Goal: Register for event/course

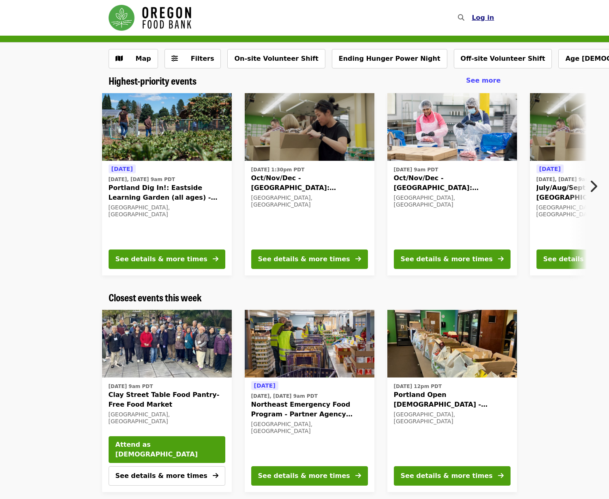
click at [489, 15] on span "Log in" at bounding box center [483, 18] width 22 height 8
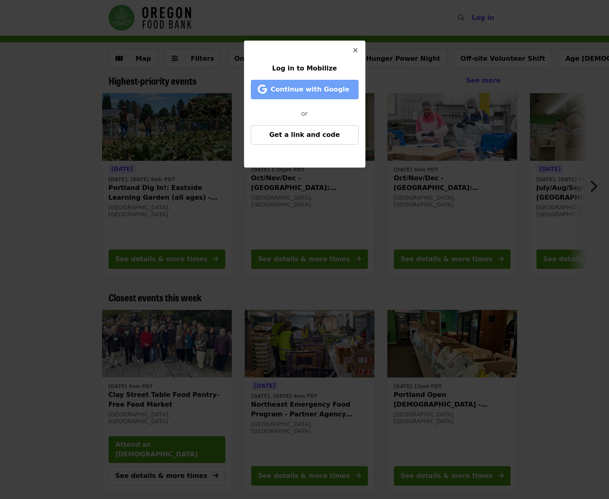
click at [310, 89] on span "Continue with Google" at bounding box center [310, 90] width 79 height 8
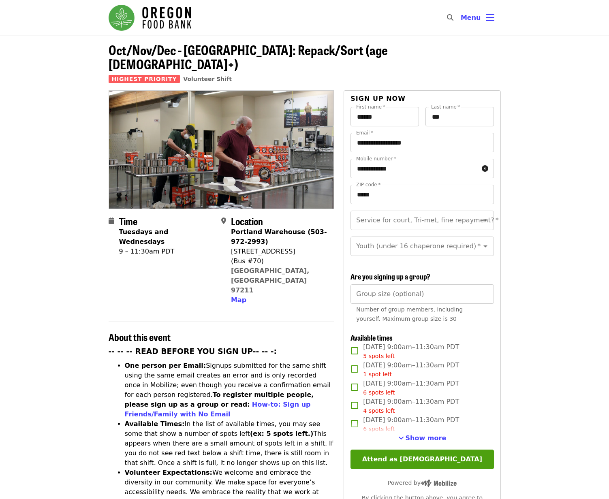
click at [170, 15] on img "Main navigation" at bounding box center [150, 18] width 83 height 26
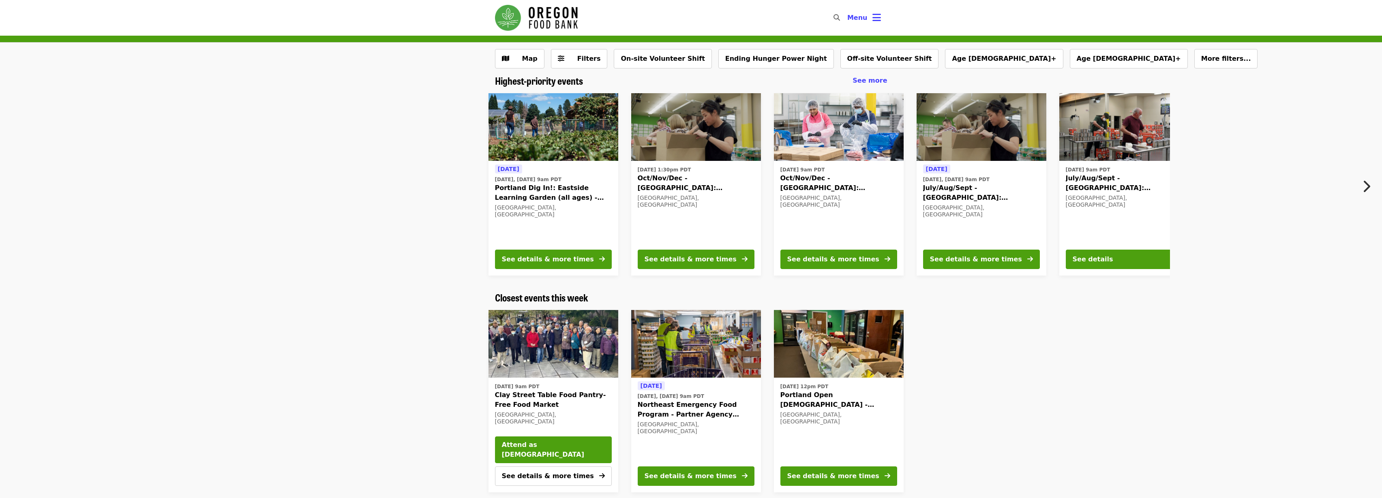
drag, startPoint x: 1381, startPoint y: 495, endPoint x: 1349, endPoint y: 489, distance: 32.9
click at [609, 489] on div "[DATE] 9am PDT Clay Street Table Food Pantry- Free Food Market [GEOGRAPHIC_DATA…" at bounding box center [691, 401] width 1382 height 195
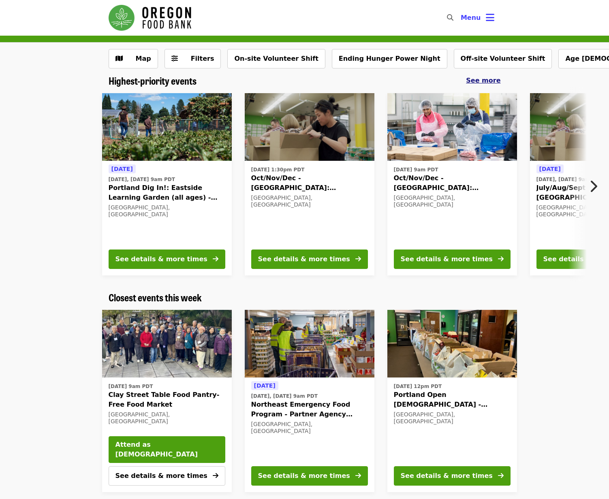
click at [487, 77] on span "See more" at bounding box center [483, 81] width 34 height 8
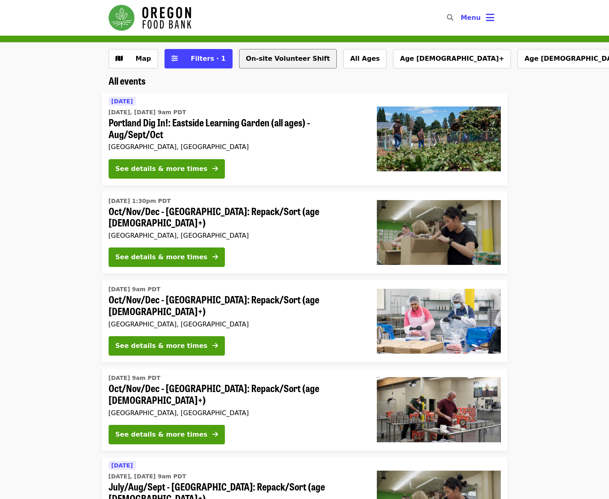
click at [259, 60] on button "On-site Volunteer Shift" at bounding box center [288, 58] width 98 height 19
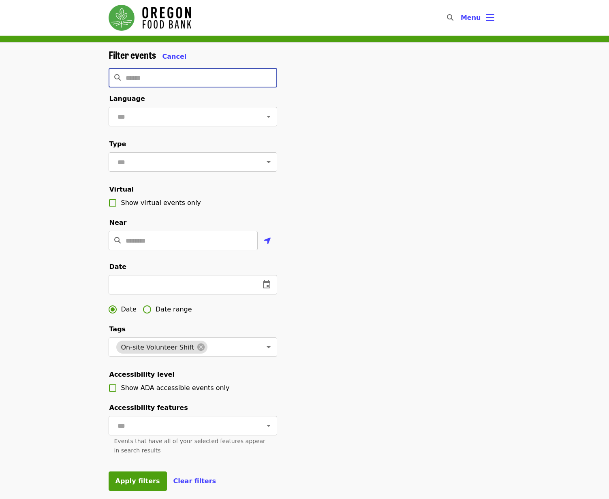
click at [129, 77] on input "Search" at bounding box center [202, 77] width 152 height 19
type input "*********"
click button "Apply filters" at bounding box center [138, 481] width 58 height 19
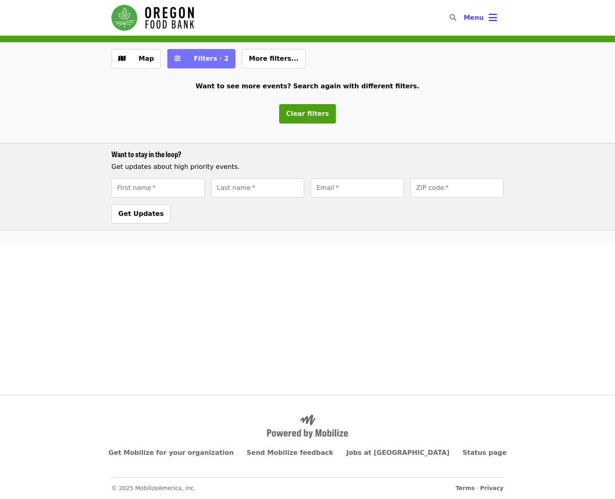
click at [191, 56] on span "Filters · 2" at bounding box center [207, 59] width 43 height 10
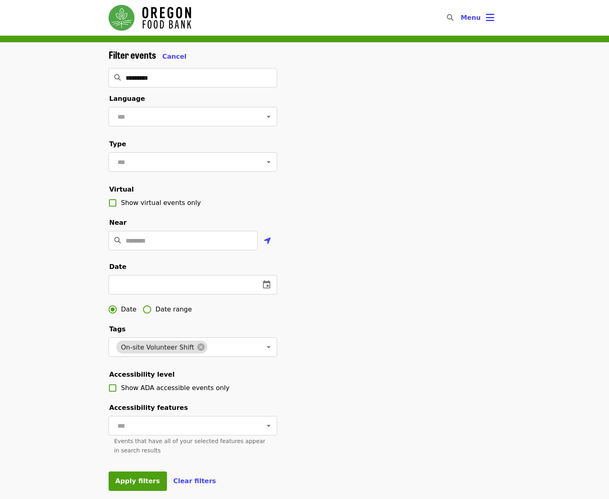
scroll to position [239, 0]
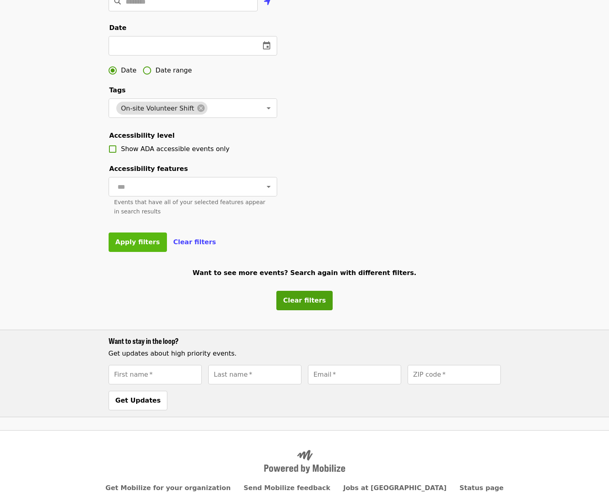
click at [135, 252] on button "Apply filters" at bounding box center [138, 242] width 58 height 19
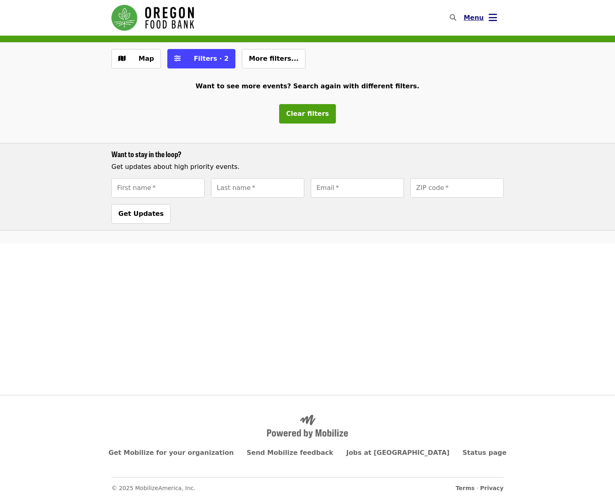
click at [488, 11] on button "Menu" at bounding box center [480, 17] width 47 height 19
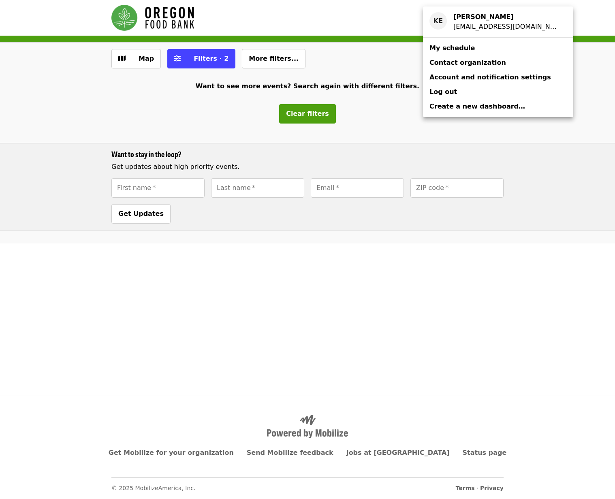
click at [164, 13] on div "Account menu" at bounding box center [307, 249] width 615 height 499
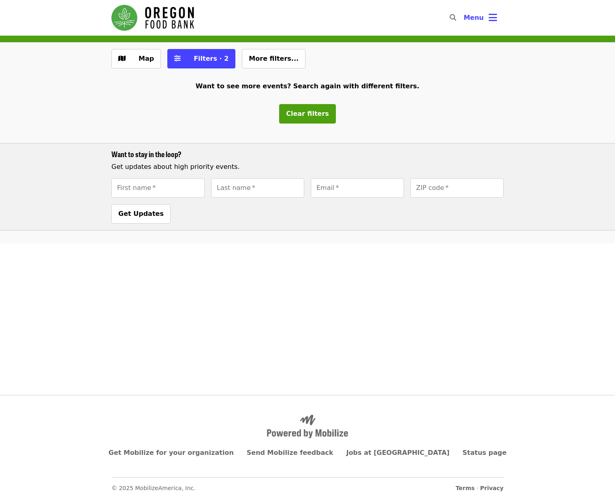
drag, startPoint x: 164, startPoint y: 13, endPoint x: 160, endPoint y: 13, distance: 4.5
click at [164, 13] on img "Main navigation" at bounding box center [152, 18] width 83 height 26
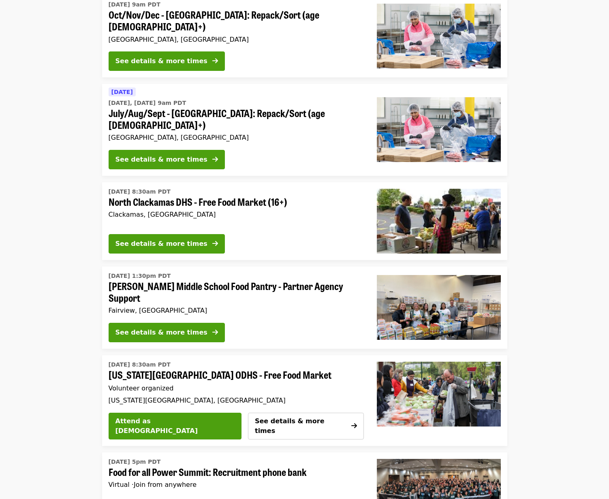
scroll to position [2141, 0]
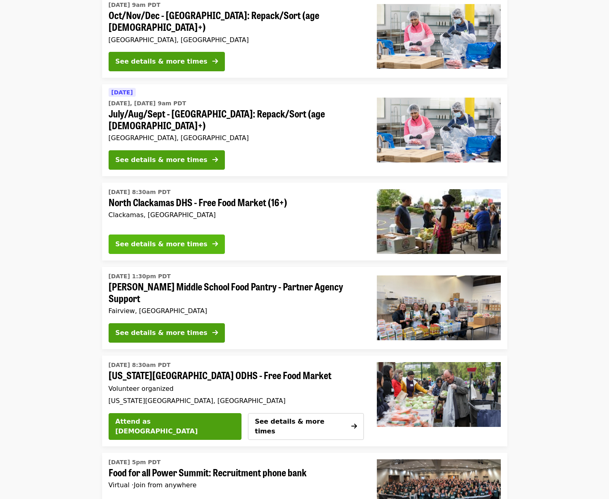
click at [124, 235] on button "See details & more times" at bounding box center [167, 244] width 116 height 19
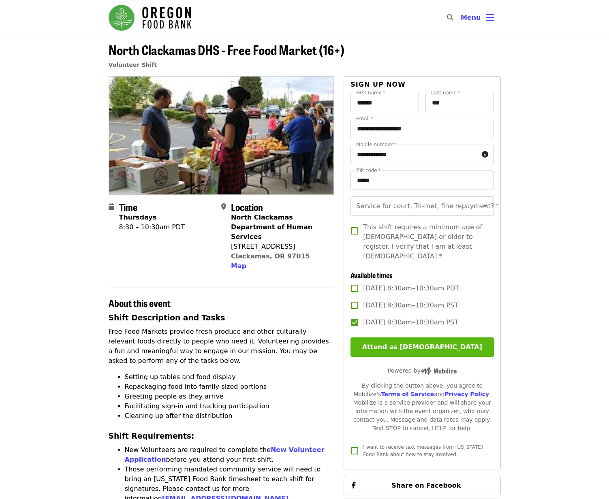
click at [401, 345] on button "Attend as [DEMOGRAPHIC_DATA]" at bounding box center [422, 347] width 143 height 19
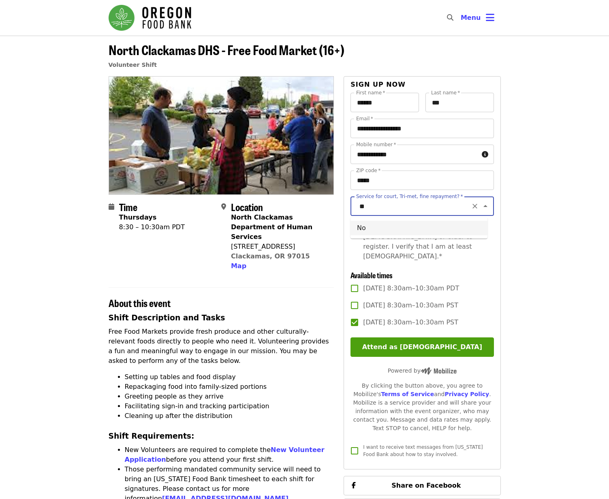
click at [421, 233] on li "No" at bounding box center [419, 228] width 137 height 15
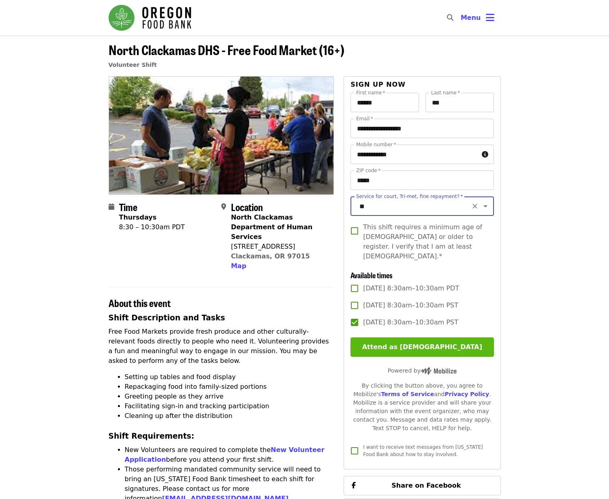
type input "**"
click at [443, 345] on button "Attend as [DEMOGRAPHIC_DATA]" at bounding box center [422, 347] width 143 height 19
click at [404, 345] on button "Attend as [DEMOGRAPHIC_DATA]" at bounding box center [422, 347] width 143 height 19
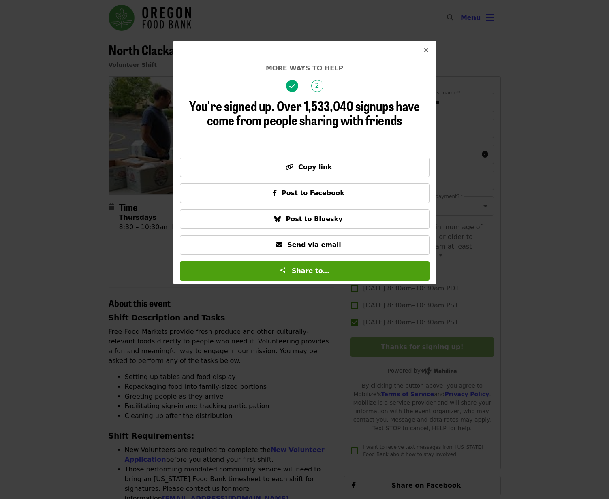
click at [425, 50] on icon "times icon" at bounding box center [426, 51] width 5 height 8
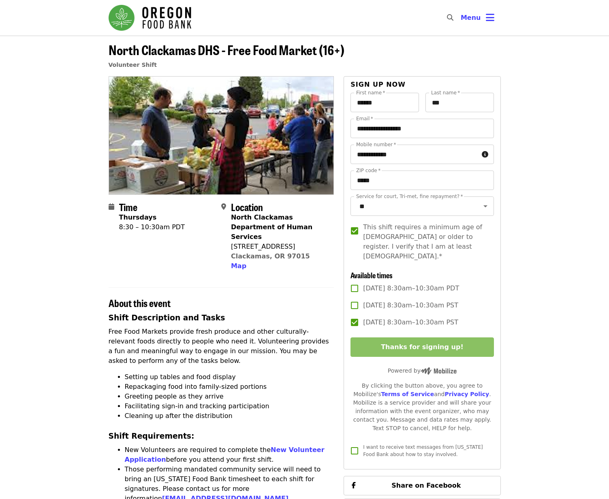
click at [141, 14] on img "Main navigation" at bounding box center [150, 18] width 83 height 26
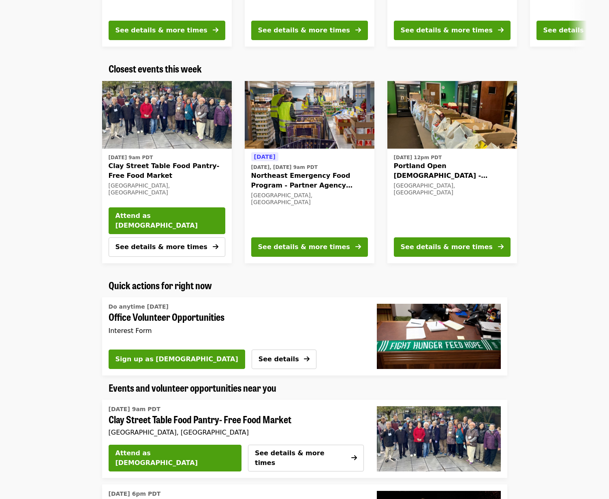
scroll to position [268, 0]
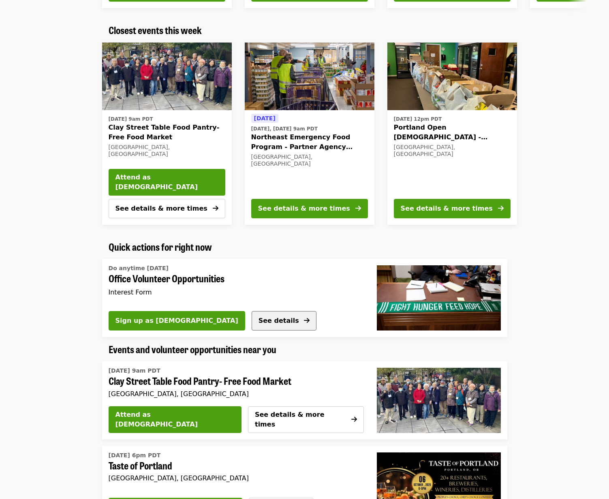
click at [259, 319] on span "See details" at bounding box center [279, 321] width 41 height 8
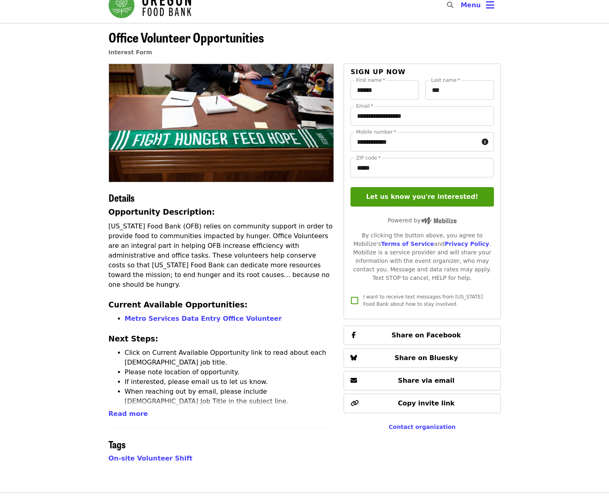
scroll to position [22, 0]
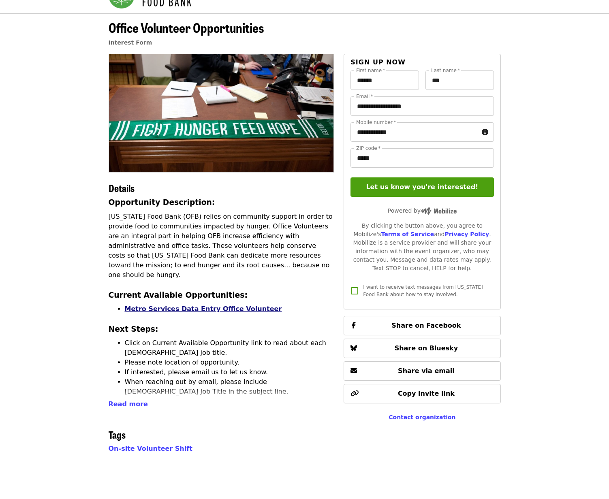
click at [201, 305] on link "Metro Services Data Entry Office Volunteer" at bounding box center [203, 309] width 157 height 8
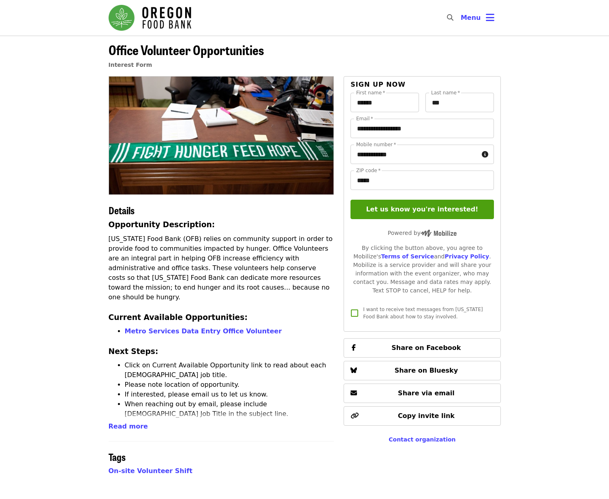
click at [153, 12] on img "Main navigation" at bounding box center [150, 18] width 83 height 26
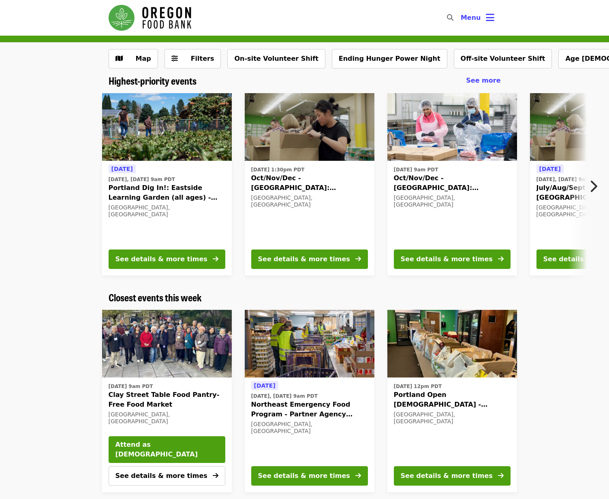
click at [594, 184] on icon "chevron-right icon" at bounding box center [593, 186] width 8 height 15
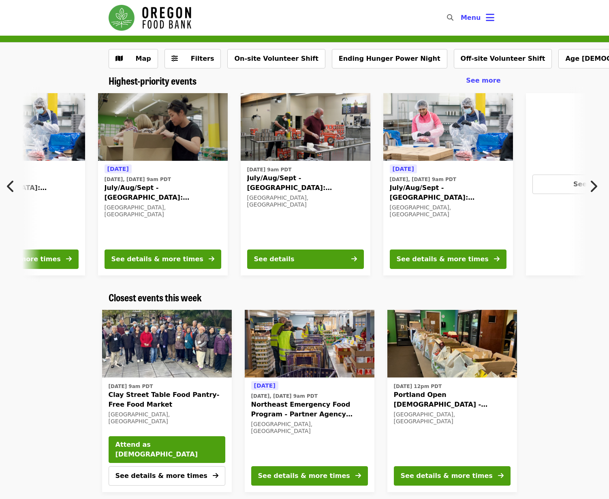
scroll to position [0, 436]
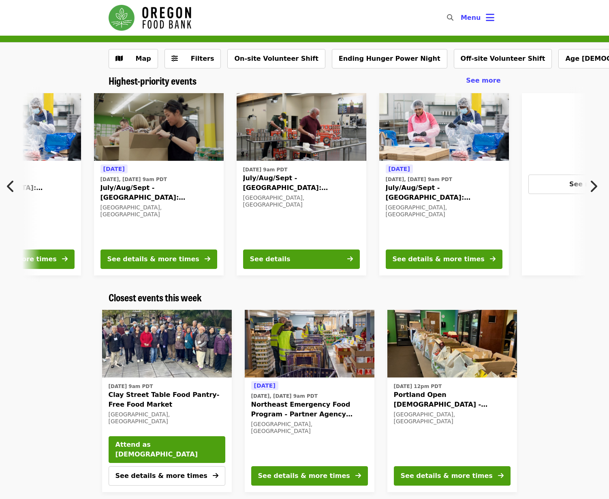
click at [594, 184] on icon "chevron-right icon" at bounding box center [593, 186] width 8 height 15
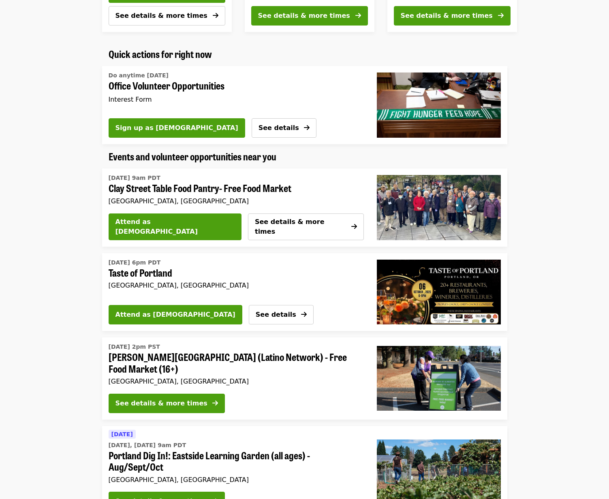
scroll to position [478, 0]
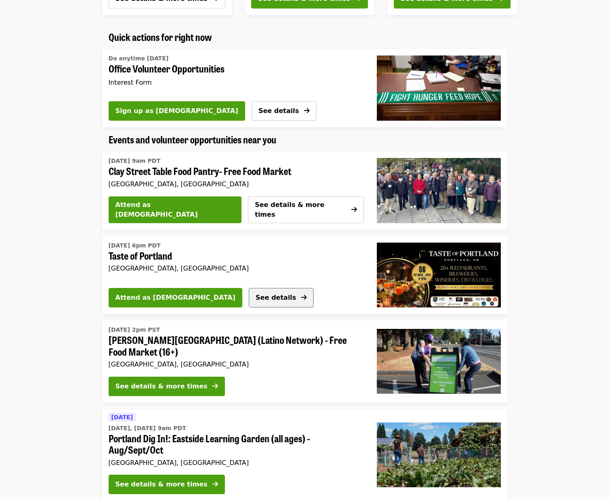
click at [256, 300] on span "See details" at bounding box center [276, 298] width 41 height 8
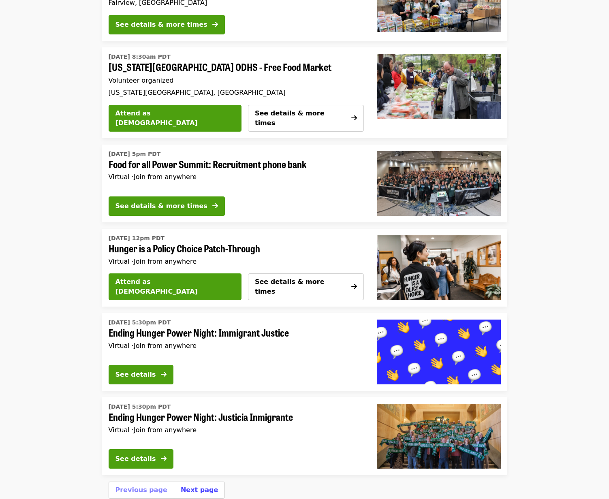
scroll to position [2479, 0]
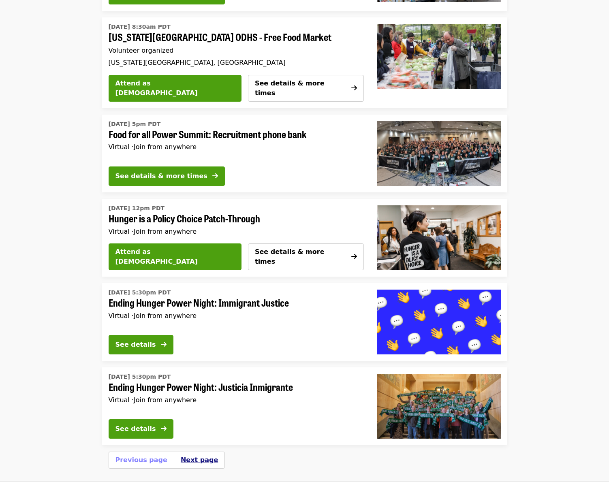
click at [186, 456] on button "Next page" at bounding box center [199, 461] width 37 height 10
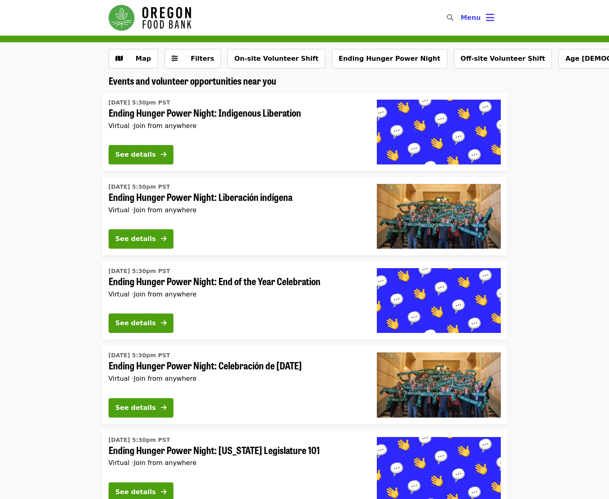
click at [151, 14] on img "Main navigation" at bounding box center [150, 18] width 83 height 26
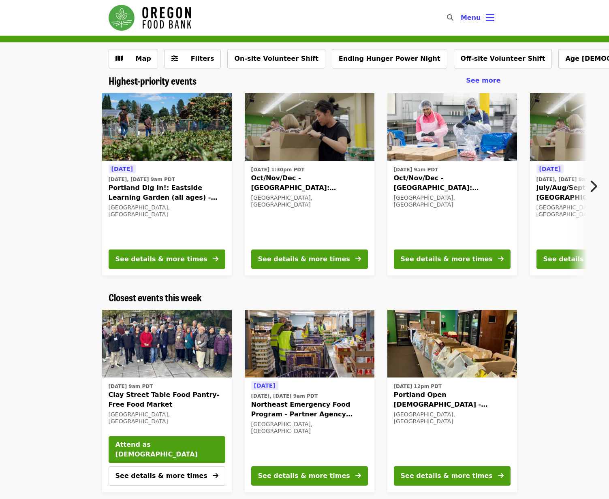
click at [588, 181] on button "Next item" at bounding box center [596, 186] width 27 height 23
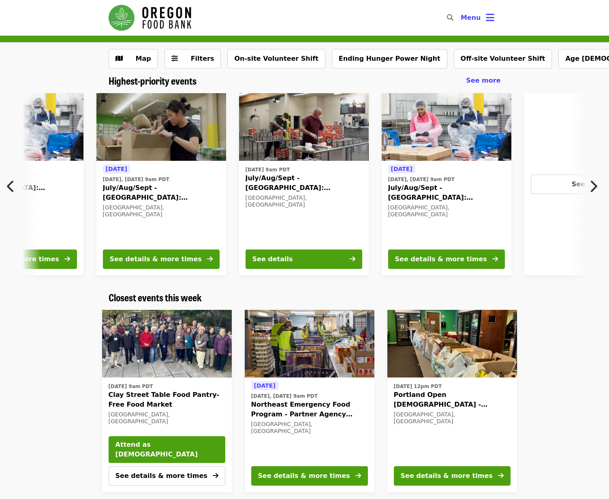
scroll to position [0, 436]
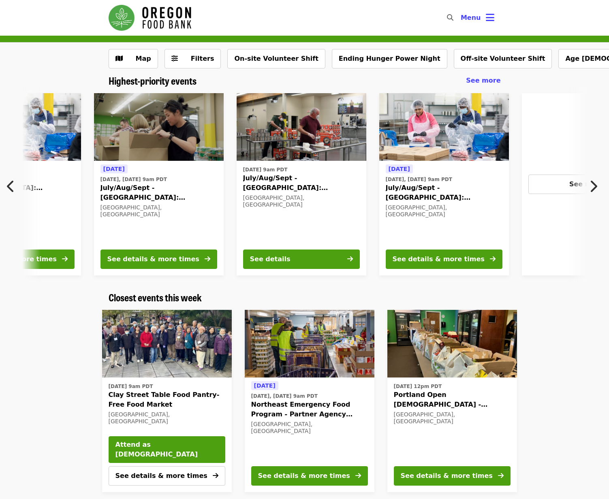
click at [590, 183] on icon "chevron-right icon" at bounding box center [593, 186] width 8 height 15
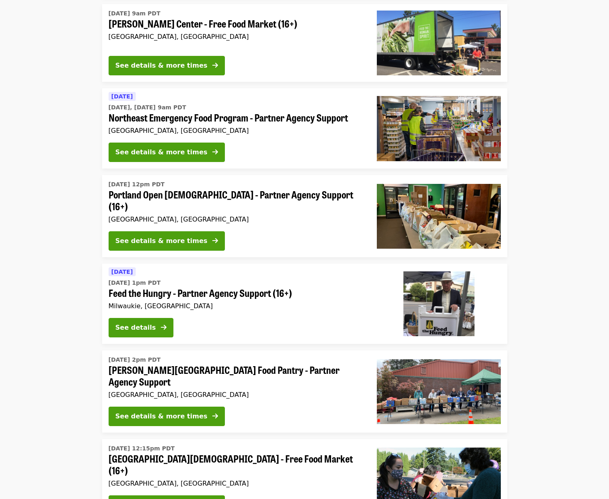
scroll to position [1776, 0]
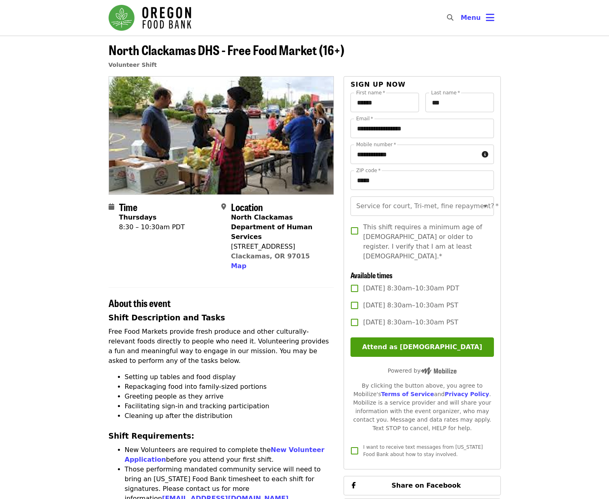
click at [155, 18] on img "Main navigation" at bounding box center [150, 18] width 83 height 26
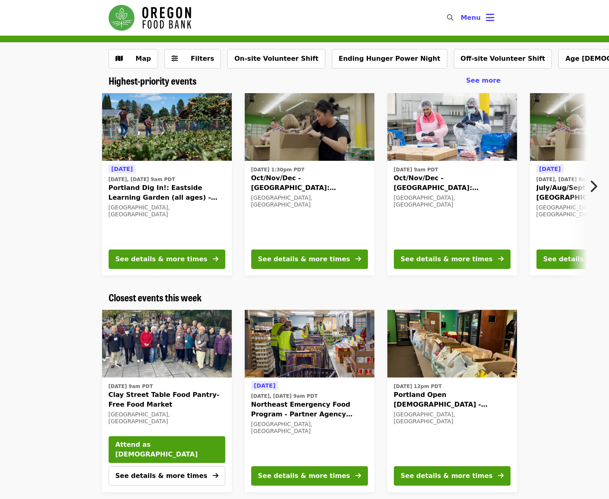
scroll to position [398, 0]
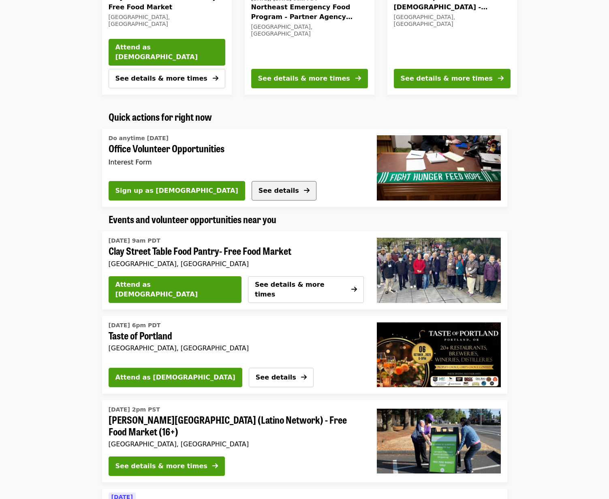
click at [259, 193] on span "See details" at bounding box center [279, 191] width 41 height 8
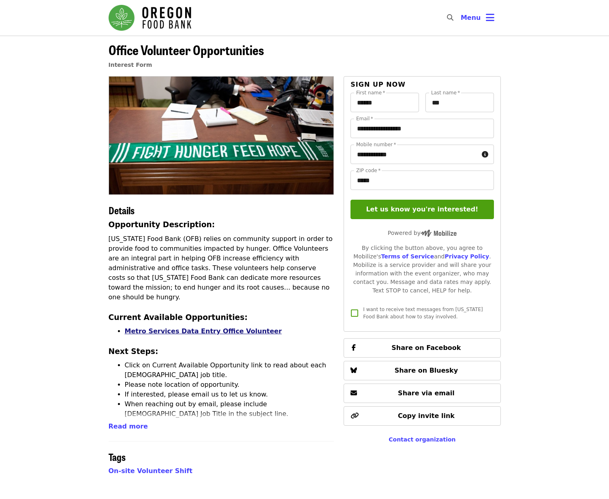
click at [197, 328] on link "Metro Services Data Entry Office Volunteer" at bounding box center [203, 332] width 157 height 8
